Goal: Task Accomplishment & Management: Manage account settings

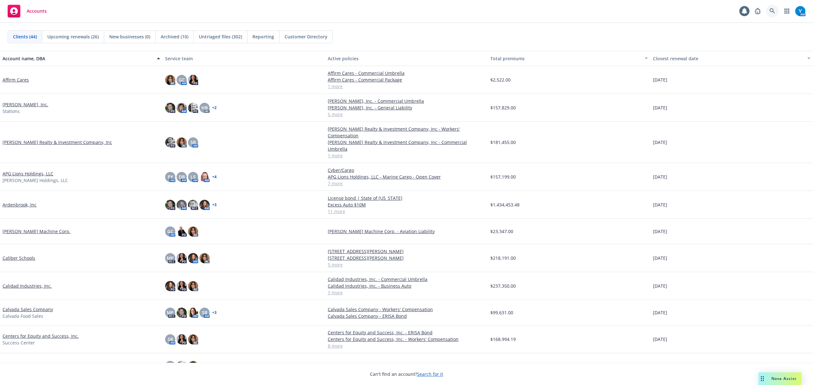
click at [769, 11] on icon at bounding box center [771, 10] width 5 height 5
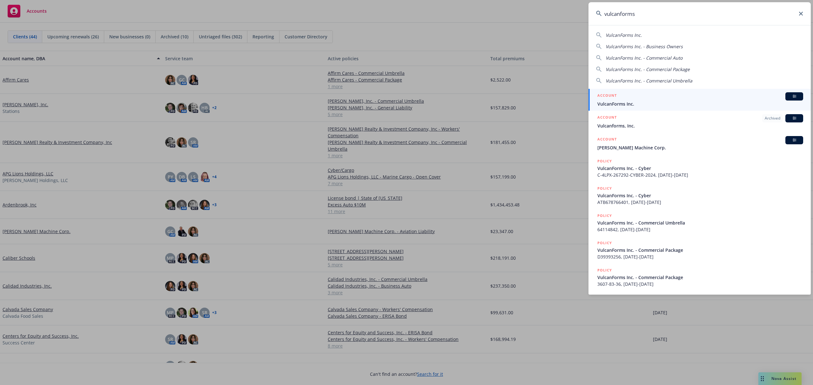
type input "vulcanforms"
click at [646, 98] on div "ACCOUNT BI" at bounding box center [700, 96] width 206 height 8
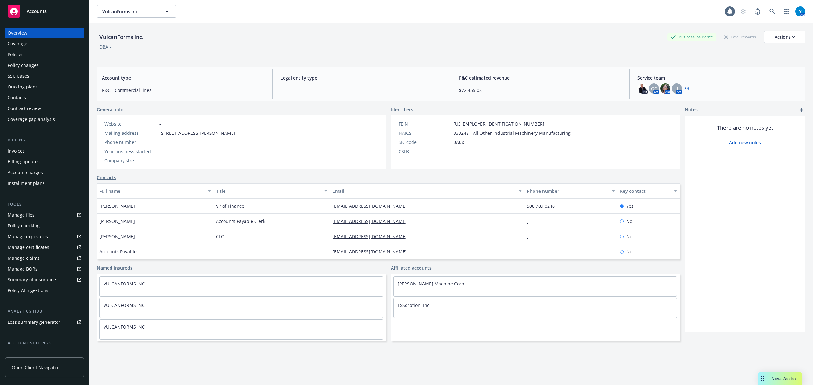
click at [27, 54] on div "Policies" at bounding box center [45, 55] width 74 height 10
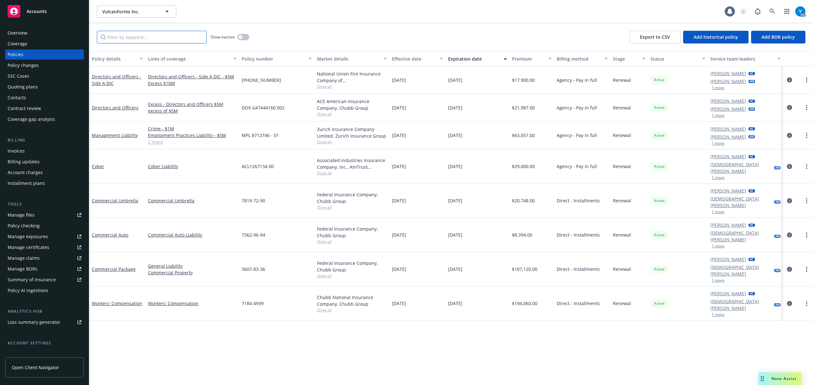
click at [130, 40] on input "Filter by keyword..." at bounding box center [152, 37] width 110 height 13
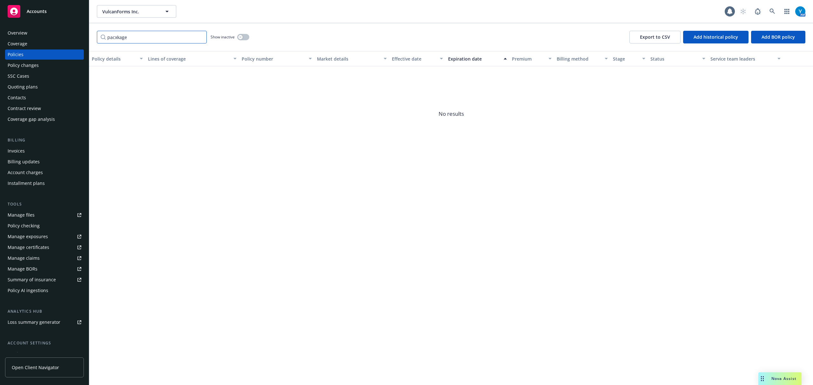
click at [119, 35] on input "pacxkage" at bounding box center [152, 37] width 110 height 13
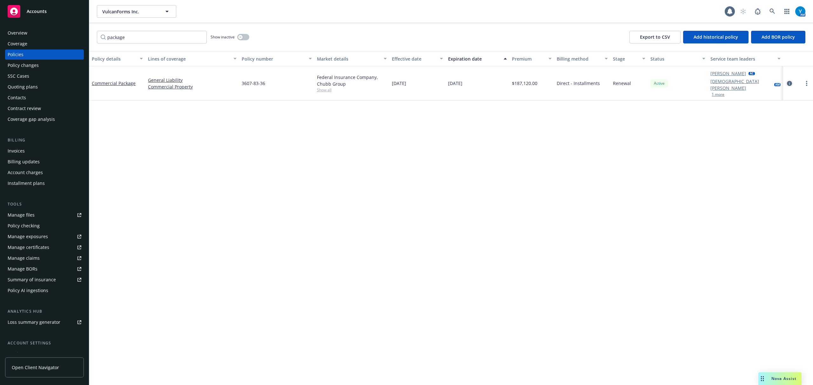
click at [787, 81] on icon "circleInformation" at bounding box center [789, 83] width 5 height 5
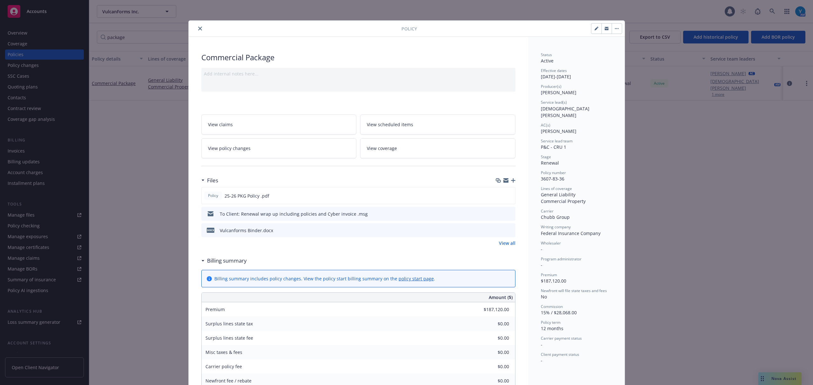
click at [396, 126] on span "View scheduled items" at bounding box center [390, 124] width 46 height 7
click at [192, 28] on div at bounding box center [296, 29] width 210 height 8
click at [198, 29] on icon "close" at bounding box center [200, 29] width 4 height 4
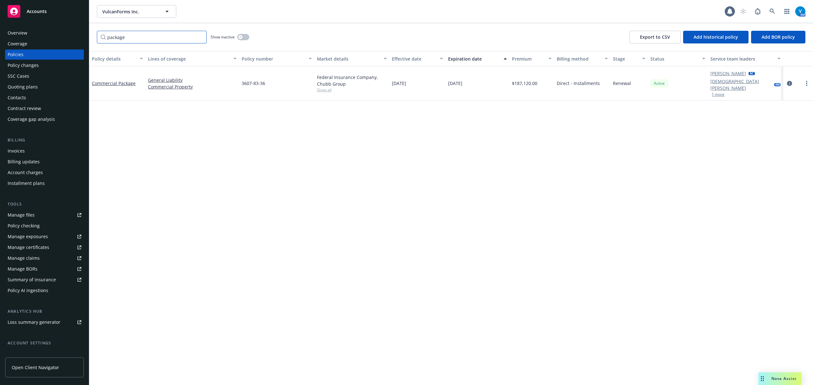
click at [141, 36] on input "package" at bounding box center [152, 37] width 110 height 13
drag, startPoint x: 55, startPoint y: 41, endPoint x: 85, endPoint y: 55, distance: 32.8
click at [23, 40] on div "Accounts Overview Coverage Policies Policy changes SSC Cases Quoting plans Cont…" at bounding box center [406, 192] width 813 height 385
type input "auto"
click at [788, 81] on icon "circleInformation" at bounding box center [789, 83] width 5 height 5
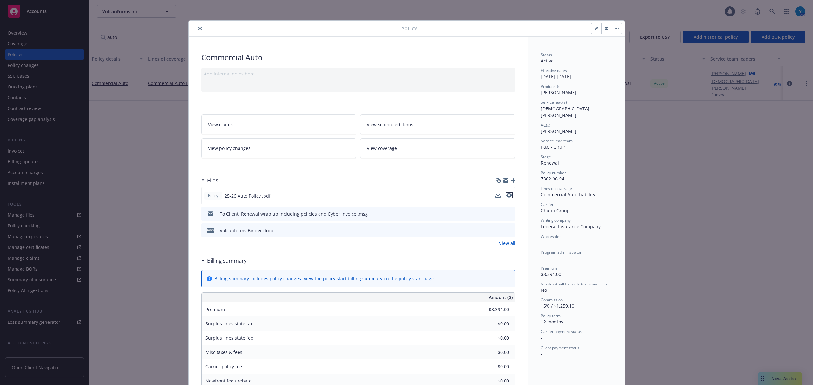
click at [506, 195] on icon "preview file" at bounding box center [509, 195] width 6 height 4
click at [198, 27] on icon "close" at bounding box center [200, 29] width 4 height 4
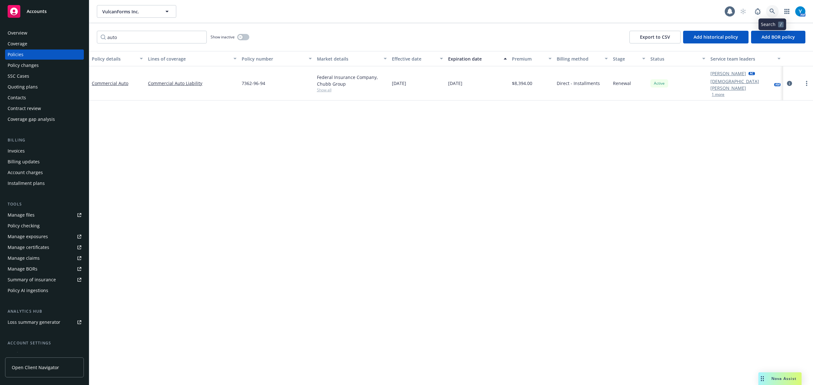
click at [774, 9] on icon at bounding box center [772, 12] width 6 height 6
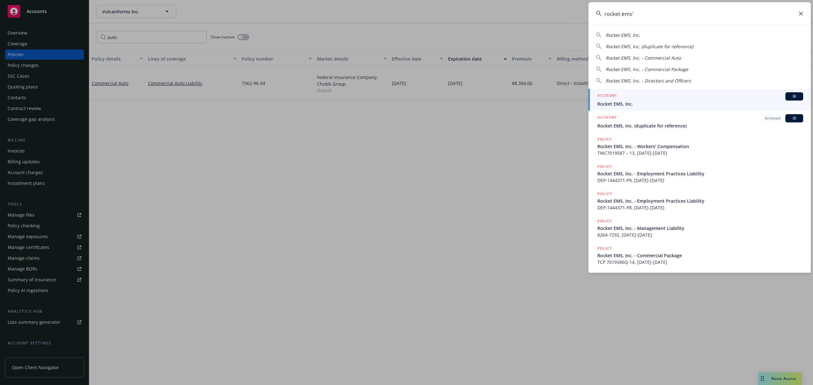
type input "rocket ems"
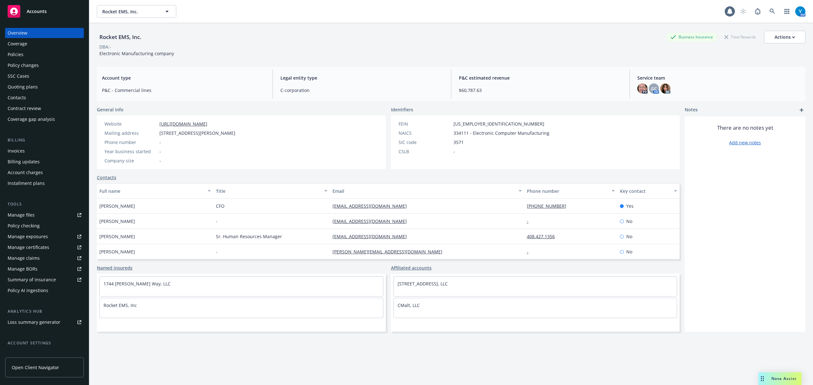
click at [25, 56] on div "Policies" at bounding box center [45, 55] width 74 height 10
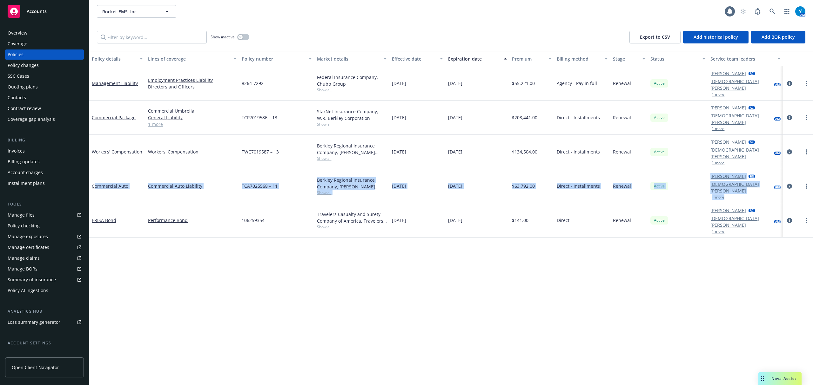
drag, startPoint x: 94, startPoint y: 166, endPoint x: 752, endPoint y: 171, distance: 658.0
click at [752, 171] on div "Commercial Auto Commercial Auto Liability TCA7025568 – 11 Berkley Regional Insu…" at bounding box center [450, 186] width 723 height 34
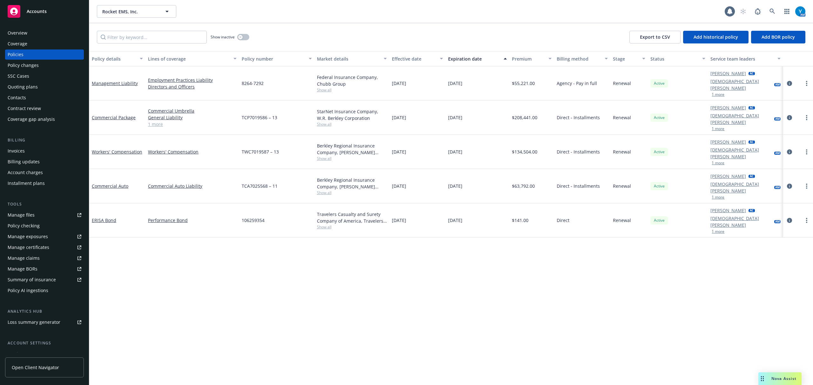
click at [714, 227] on div "Policy details Lines of coverage Policy number Market details Effective date Ex…" at bounding box center [450, 218] width 723 height 334
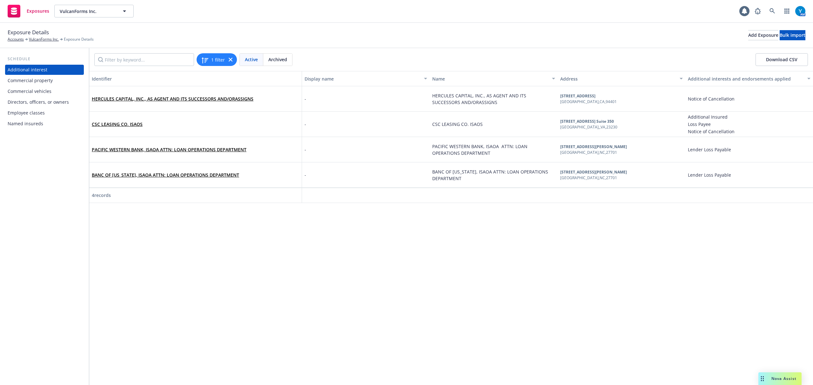
click at [27, 126] on div "Named insureds" at bounding box center [26, 124] width 36 height 10
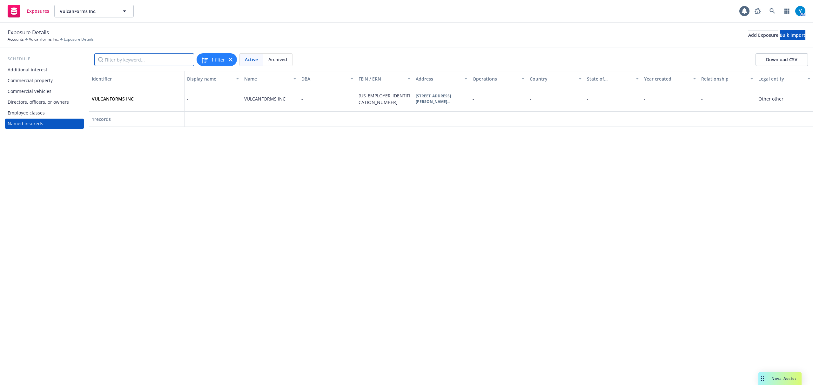
click at [135, 62] on input "Filter by keyword..." at bounding box center [144, 59] width 100 height 13
click at [748, 32] on div "Add Exposure" at bounding box center [763, 35] width 30 height 10
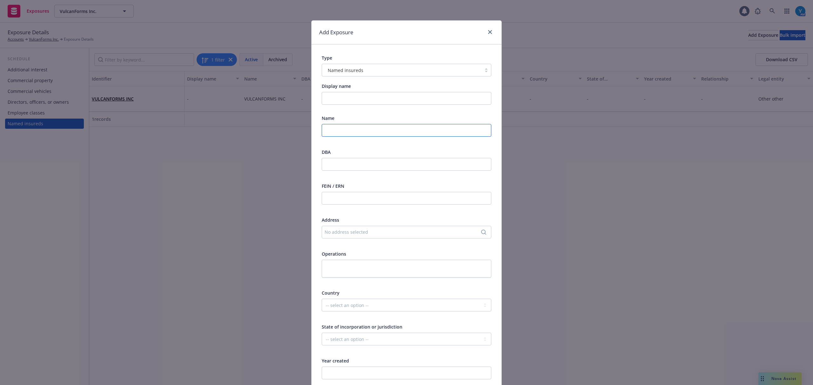
click at [339, 133] on input "text" at bounding box center [406, 130] width 169 height 13
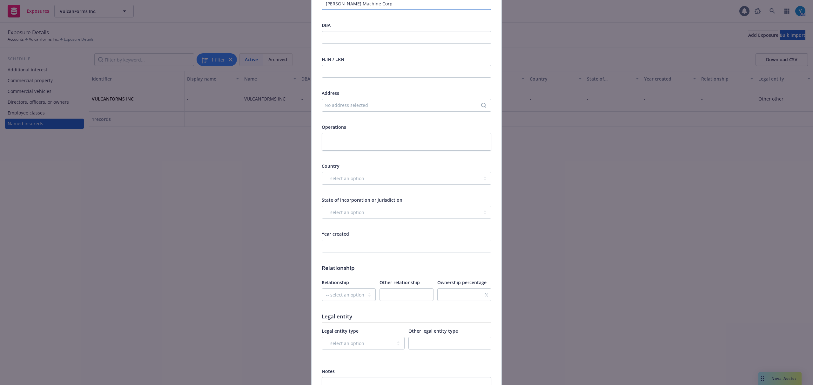
scroll to position [191, 0]
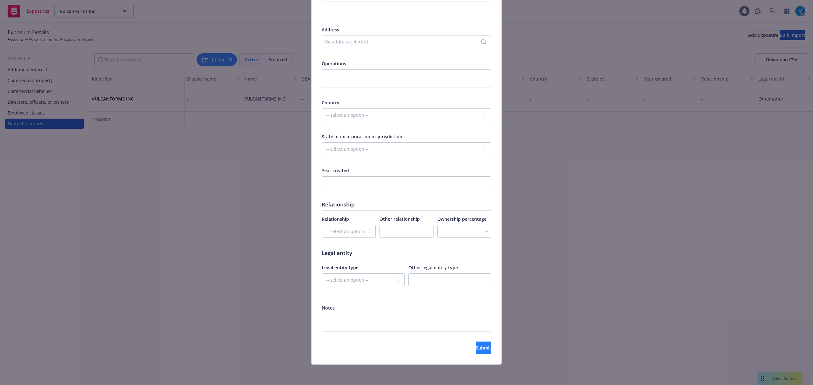
type input "[PERSON_NAME] Machine Corp"
drag, startPoint x: 462, startPoint y: 347, endPoint x: 432, endPoint y: 339, distance: 30.9
click at [475, 347] on span "Submit" at bounding box center [483, 348] width 16 height 6
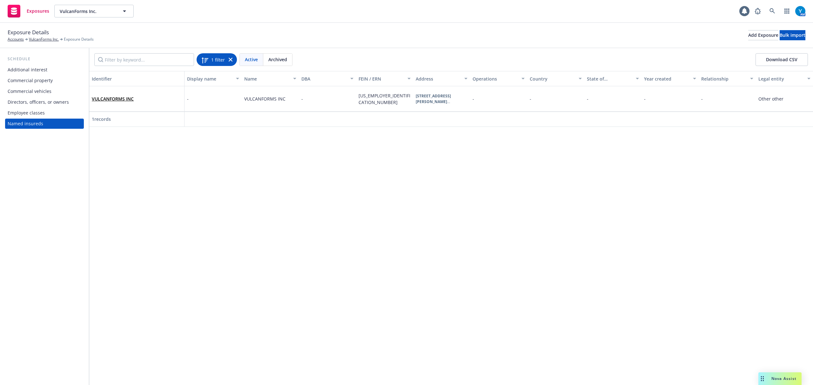
click at [229, 58] on icon at bounding box center [231, 60] width 4 height 4
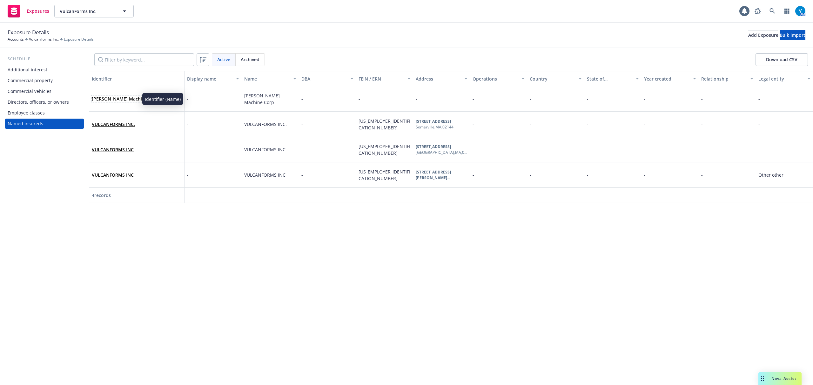
drag, startPoint x: 131, startPoint y: 98, endPoint x: 142, endPoint y: 98, distance: 10.2
click at [131, 98] on link "Arwood Machine Corp" at bounding box center [125, 99] width 67 height 6
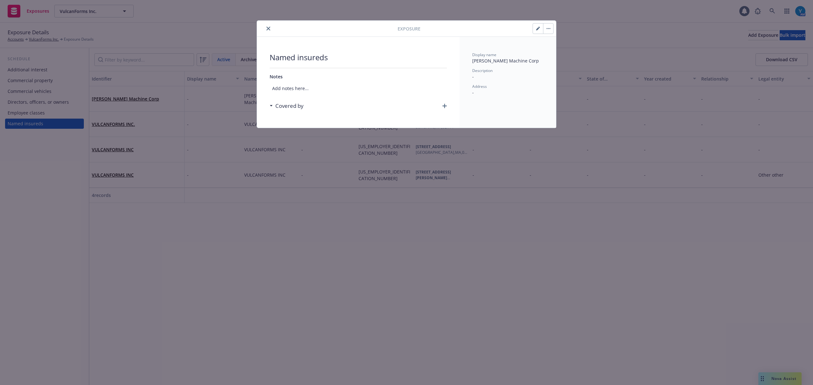
click at [442, 105] on icon "button" at bounding box center [444, 106] width 4 height 4
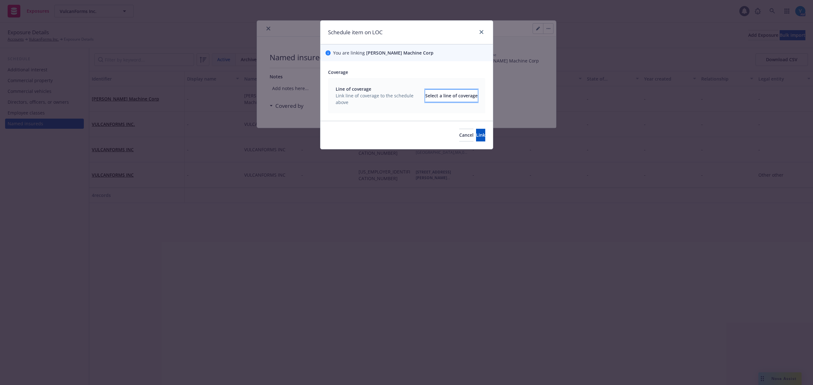
click at [448, 94] on div "Select a line of coverage" at bounding box center [451, 96] width 52 height 12
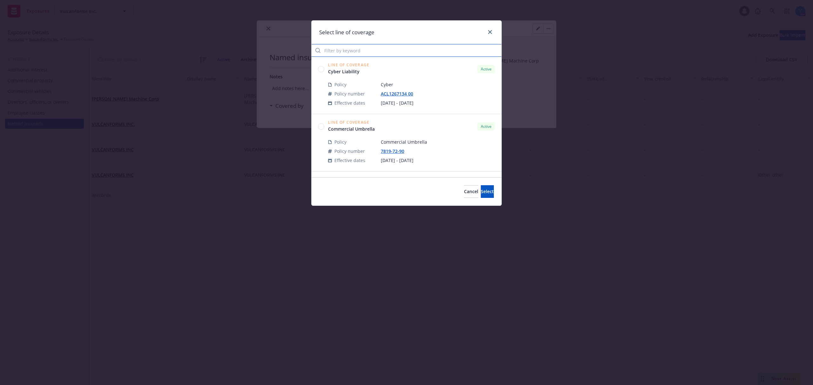
click at [370, 51] on input "Filter by keyword" at bounding box center [406, 50] width 190 height 13
type input "package"
click at [319, 68] on circle at bounding box center [321, 69] width 6 height 6
click at [320, 126] on circle at bounding box center [321, 126] width 6 height 6
click at [318, 69] on icon at bounding box center [321, 69] width 6 height 6
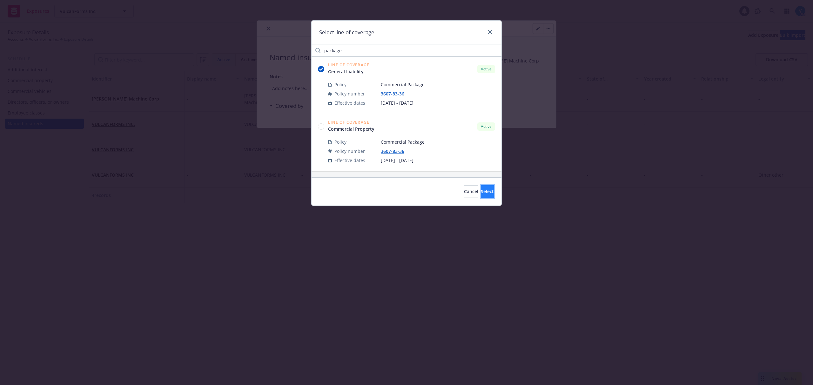
click at [481, 191] on span "Select" at bounding box center [487, 192] width 13 height 6
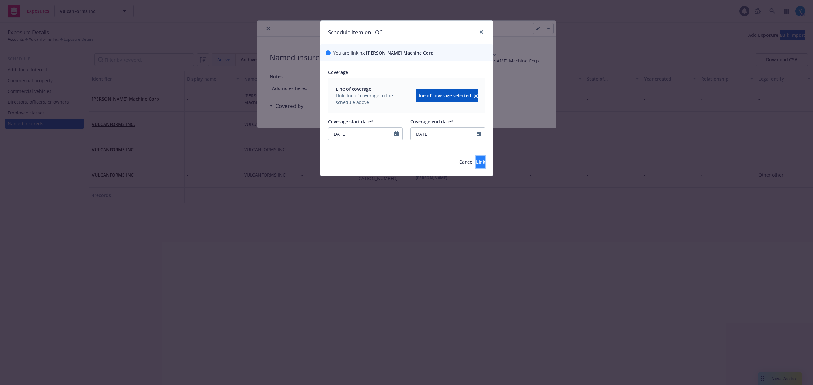
click at [476, 159] on button "Link" at bounding box center [480, 162] width 9 height 13
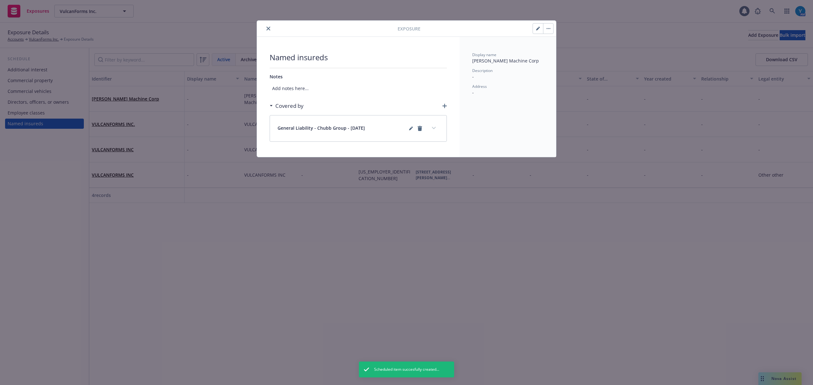
click at [444, 106] on icon "button" at bounding box center [444, 106] width 4 height 4
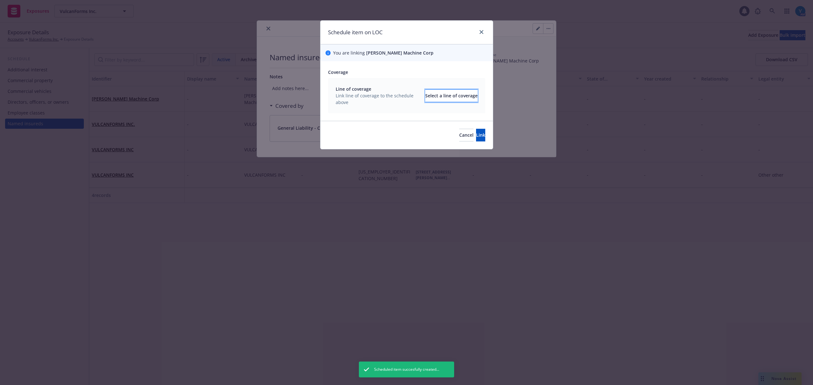
click at [444, 93] on div "Select a line of coverage" at bounding box center [451, 96] width 52 height 12
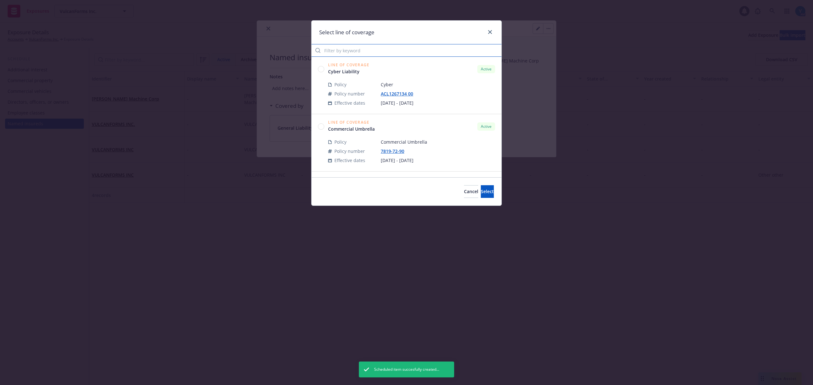
click at [386, 50] on input "Filter by keyword" at bounding box center [406, 50] width 190 height 13
type input "package"
click at [319, 128] on circle at bounding box center [321, 126] width 6 height 6
click at [481, 192] on span "Select" at bounding box center [487, 192] width 13 height 6
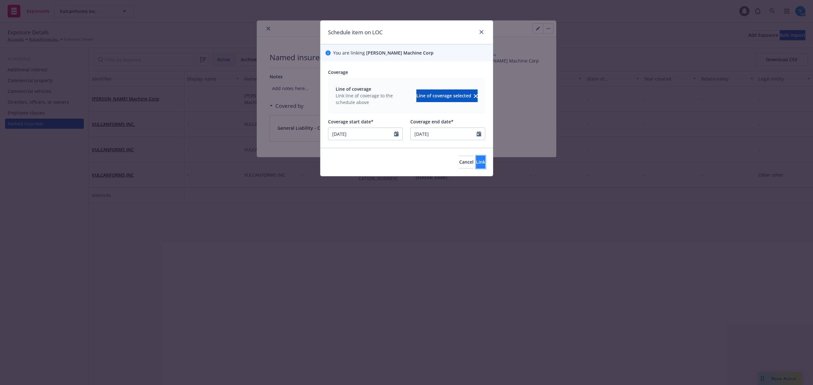
click at [476, 163] on span "Link" at bounding box center [480, 162] width 9 height 6
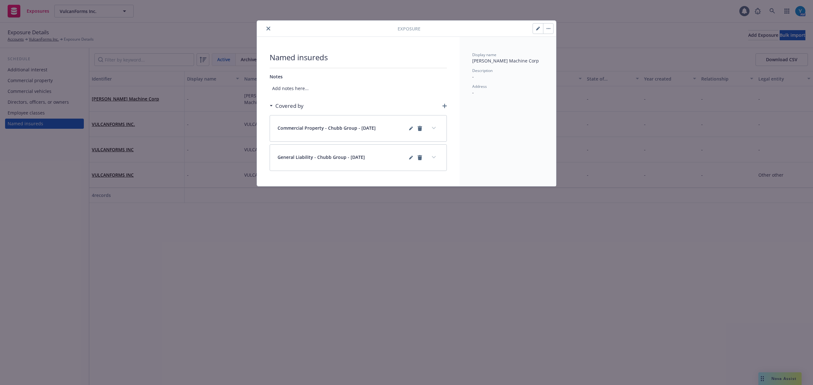
click at [265, 29] on button "close" at bounding box center [268, 29] width 8 height 8
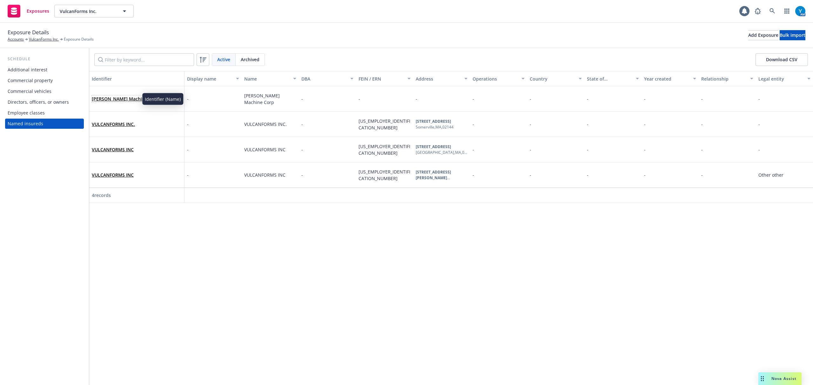
drag, startPoint x: 123, startPoint y: 96, endPoint x: 272, endPoint y: 85, distance: 148.9
click at [123, 96] on link "Arwood Machine Corp" at bounding box center [125, 99] width 67 height 6
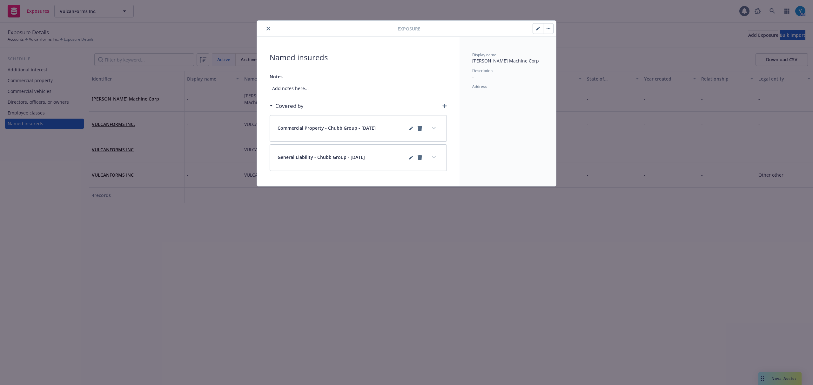
click at [268, 28] on icon "close" at bounding box center [268, 29] width 4 height 4
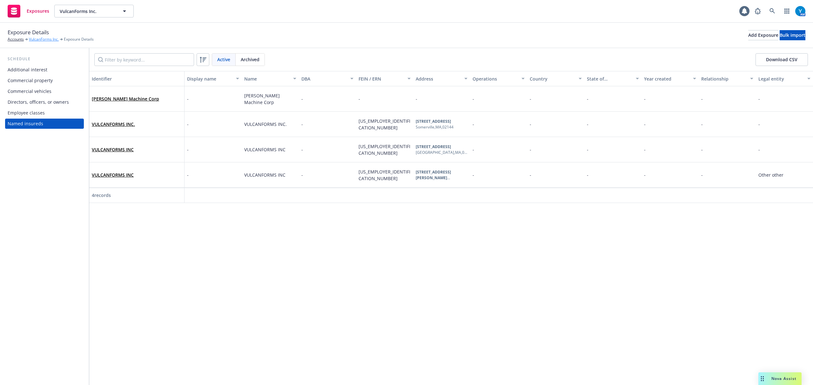
click at [41, 41] on link "VulcanForms Inc." at bounding box center [44, 40] width 30 height 6
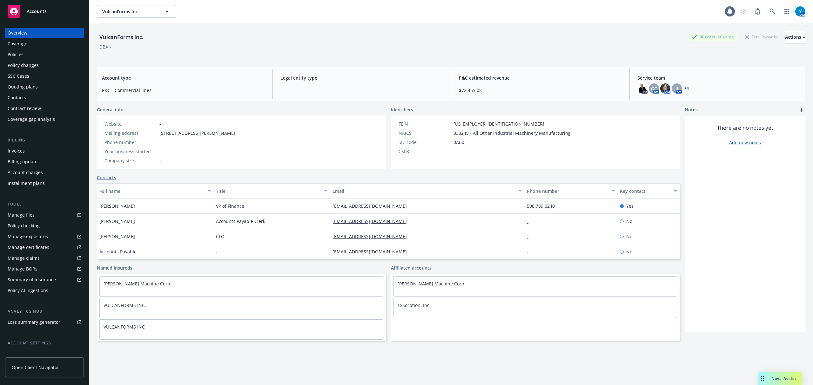
click at [27, 57] on div "Policies" at bounding box center [45, 55] width 74 height 10
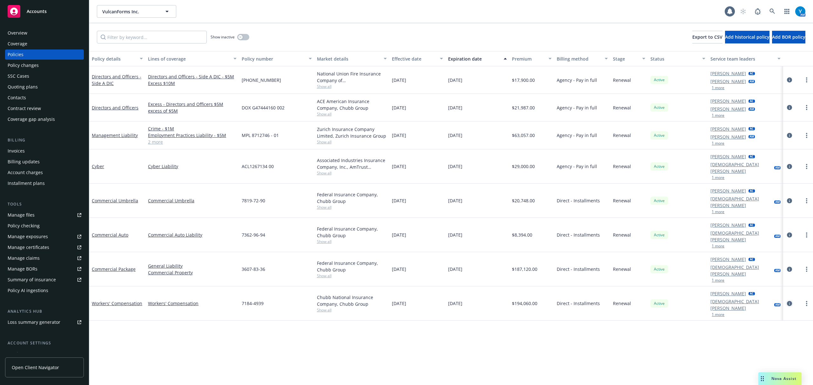
click at [788, 301] on icon "circleInformation" at bounding box center [789, 303] width 5 height 5
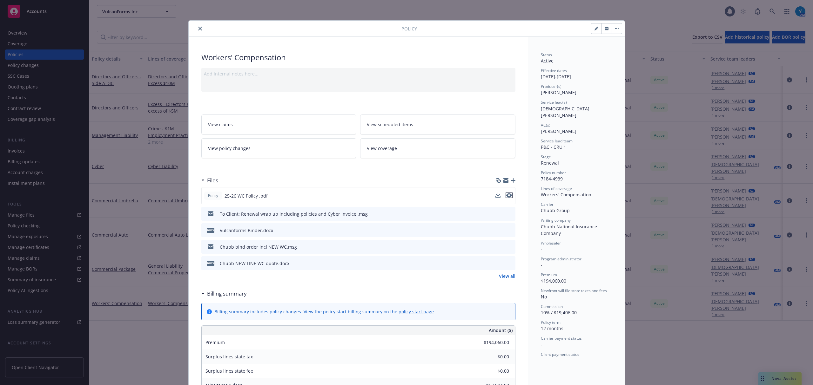
click at [506, 195] on icon "preview file" at bounding box center [509, 195] width 6 height 4
click at [382, 121] on link "View scheduled items" at bounding box center [437, 125] width 155 height 20
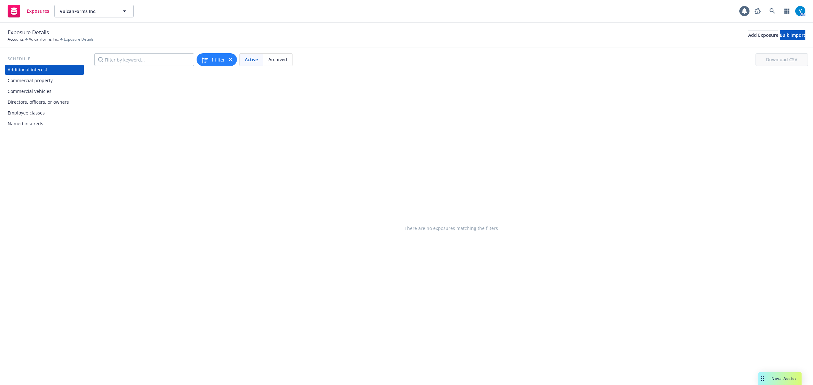
click at [33, 103] on div "Directors, officers, or owners" at bounding box center [38, 102] width 61 height 10
click at [37, 89] on div "Commercial vehicles" at bounding box center [30, 91] width 44 height 10
click at [40, 79] on div "Commercial property" at bounding box center [30, 81] width 45 height 10
drag, startPoint x: 23, startPoint y: 123, endPoint x: 28, endPoint y: 122, distance: 4.9
click at [23, 123] on div "Named insureds" at bounding box center [26, 124] width 36 height 10
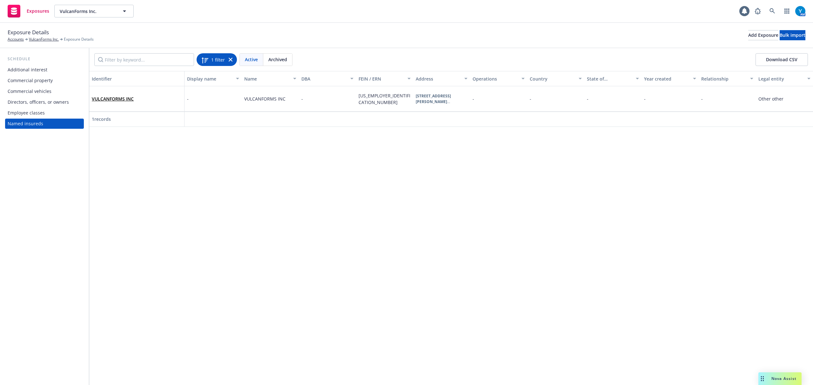
click at [230, 59] on icon at bounding box center [231, 60] width 4 height 4
